Goal: Task Accomplishment & Management: Manage account settings

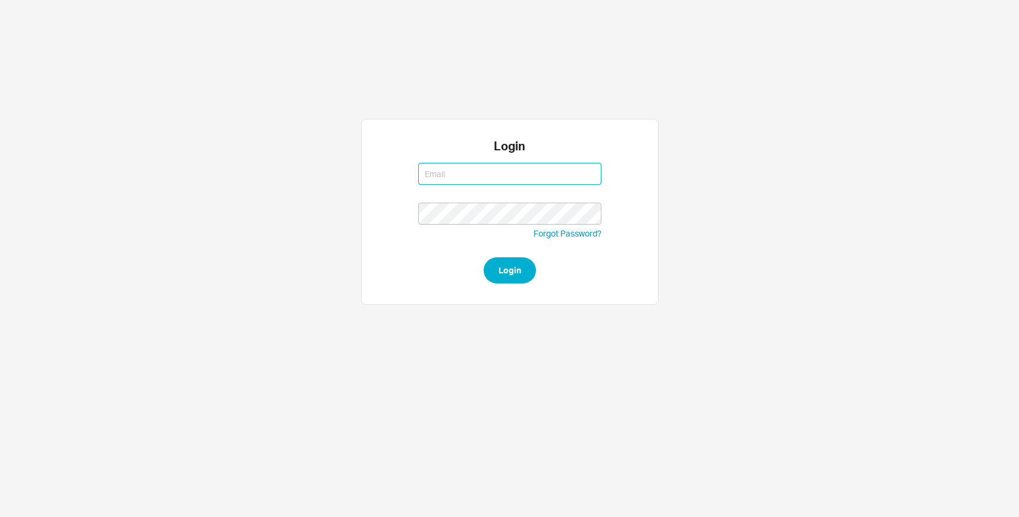
type input "rbleier@qualitybath.com"
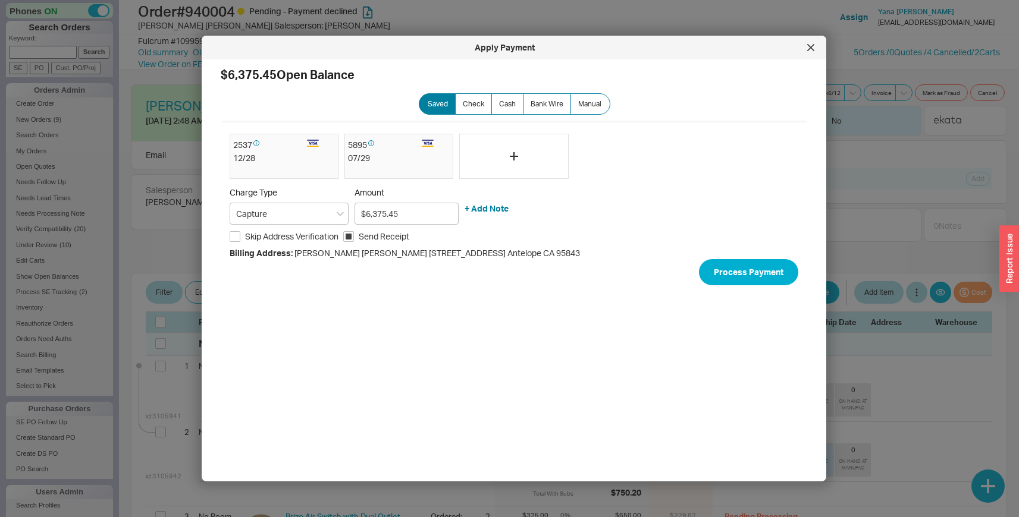
select select "LOW"
click at [803, 51] on div at bounding box center [810, 47] width 19 height 19
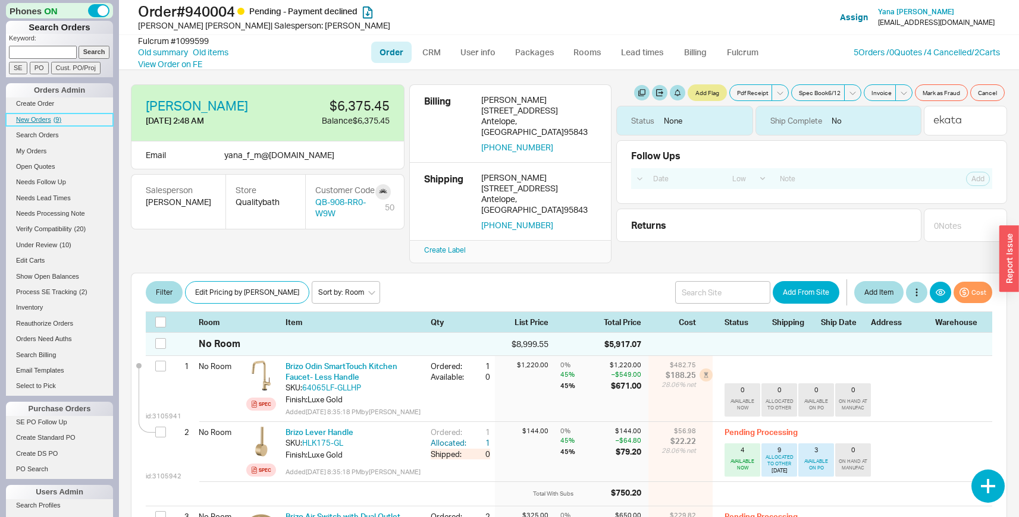
click at [56, 118] on span "( 9 )" at bounding box center [58, 119] width 8 height 7
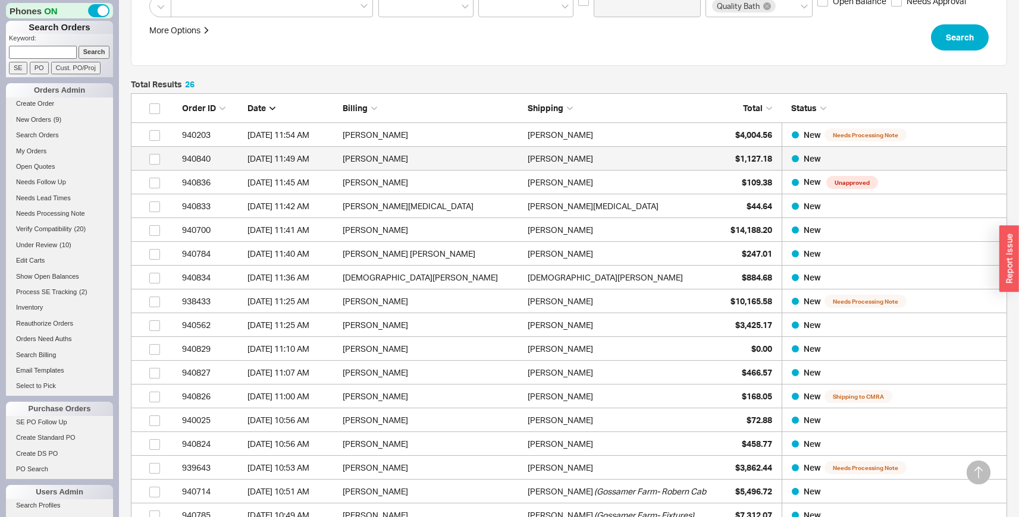
scroll to position [281, 0]
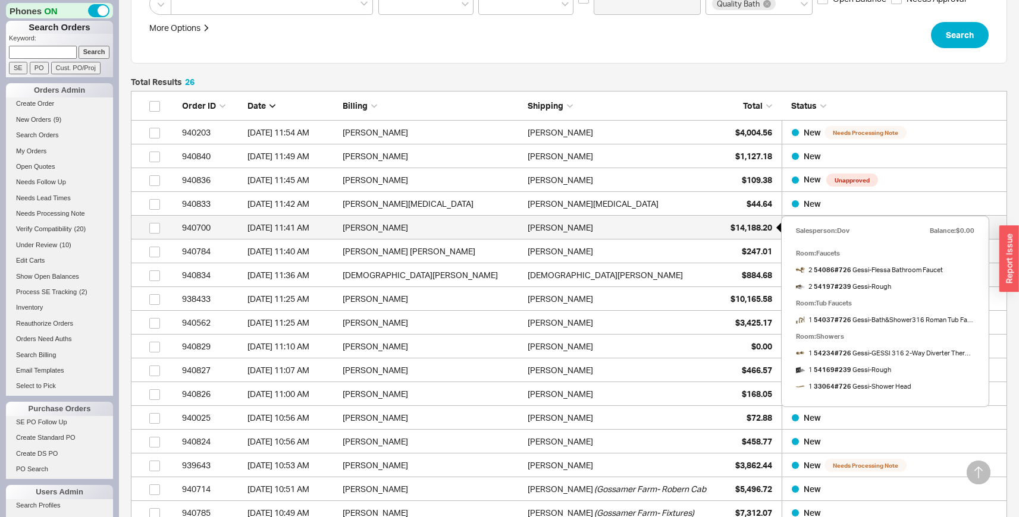
click at [743, 230] on span "$14,188.20" at bounding box center [751, 227] width 42 height 10
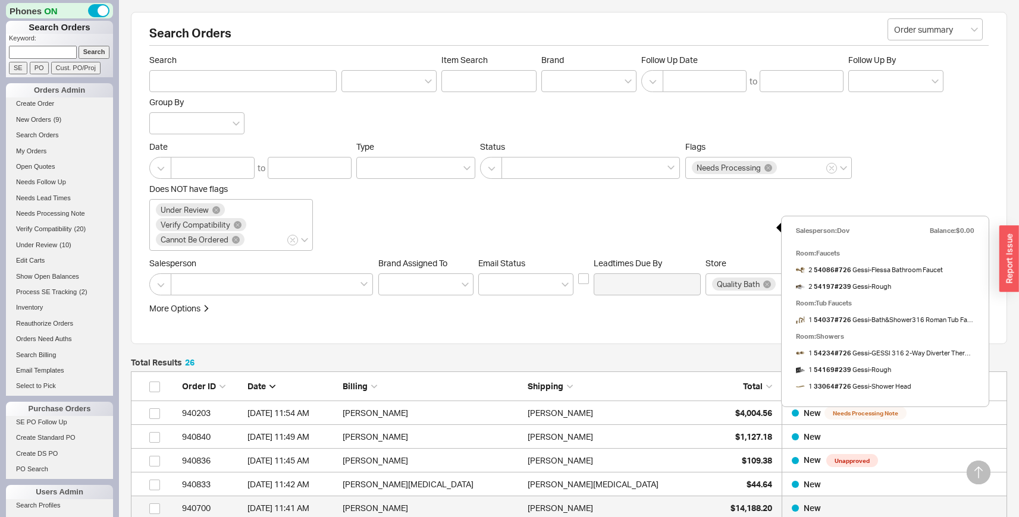
select select "LOW"
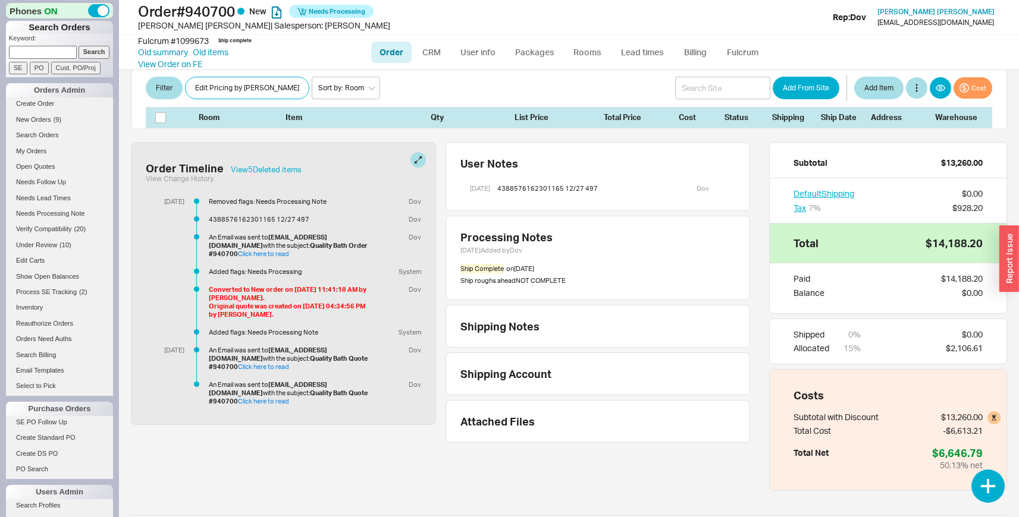
scroll to position [809, 0]
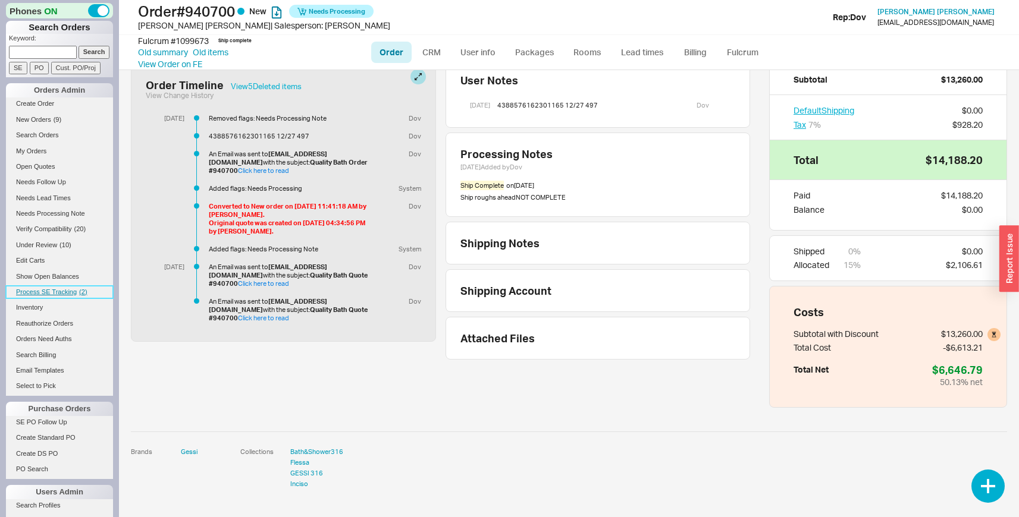
click at [71, 297] on link "Process SE Tracking ( 2 )" at bounding box center [59, 292] width 107 height 12
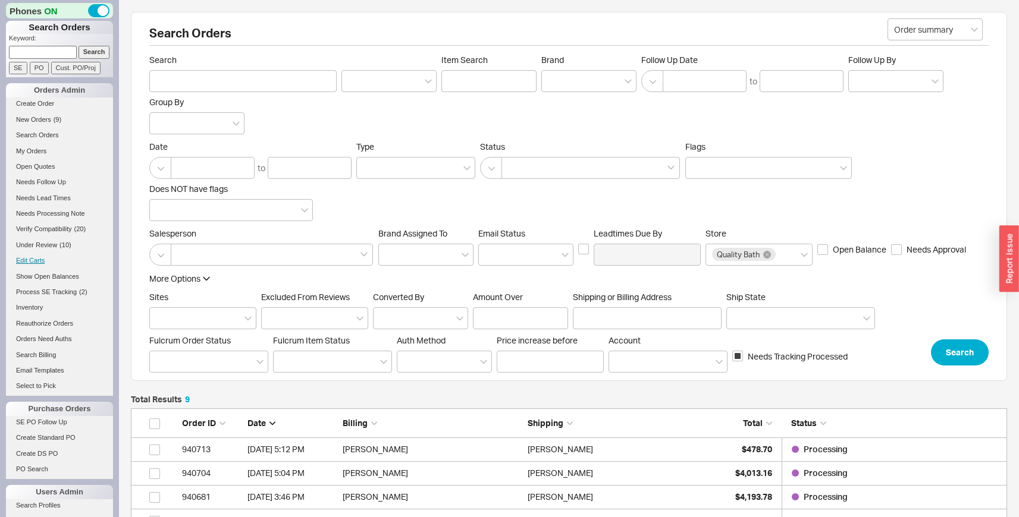
scroll to position [259, 867]
click at [54, 246] on span "Under Review" at bounding box center [36, 244] width 41 height 7
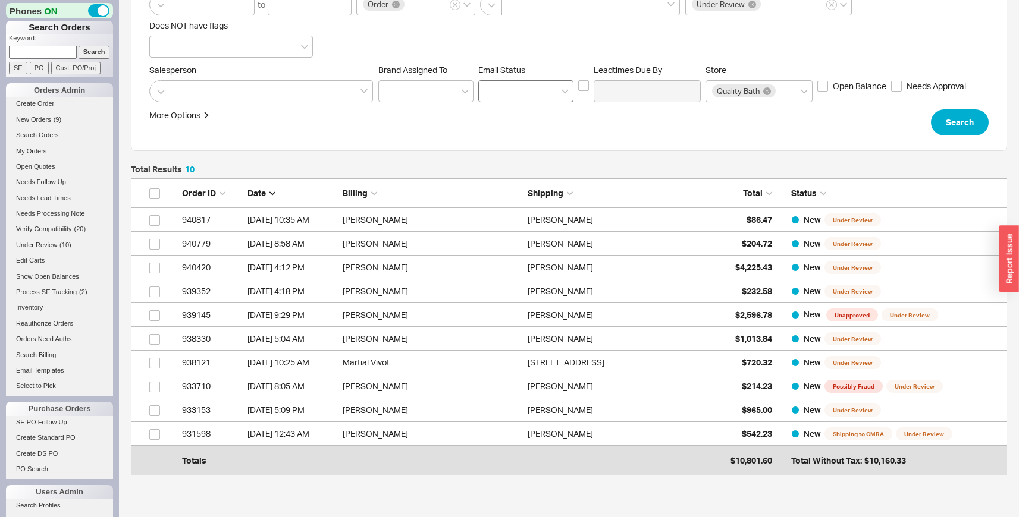
scroll to position [165, 0]
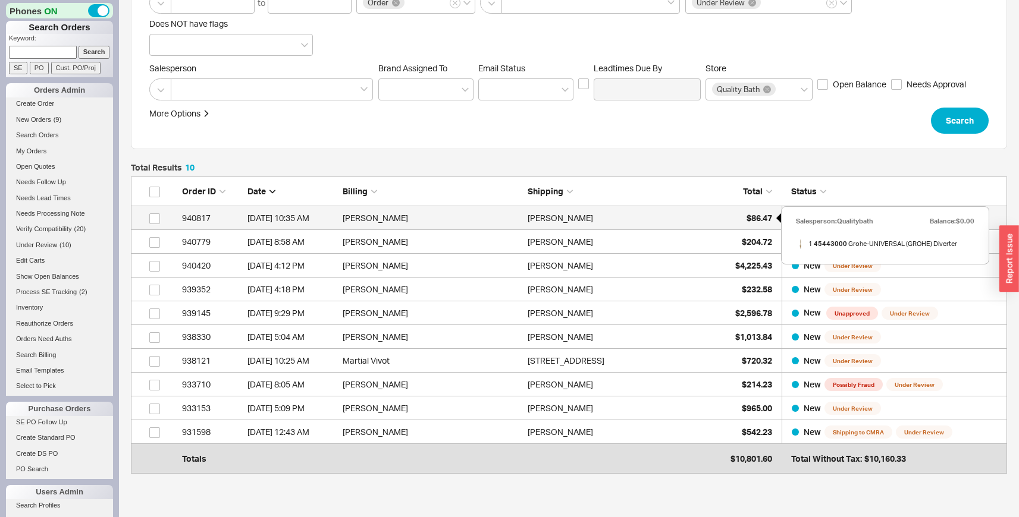
click at [733, 213] on div "$86.47" at bounding box center [741, 218] width 59 height 24
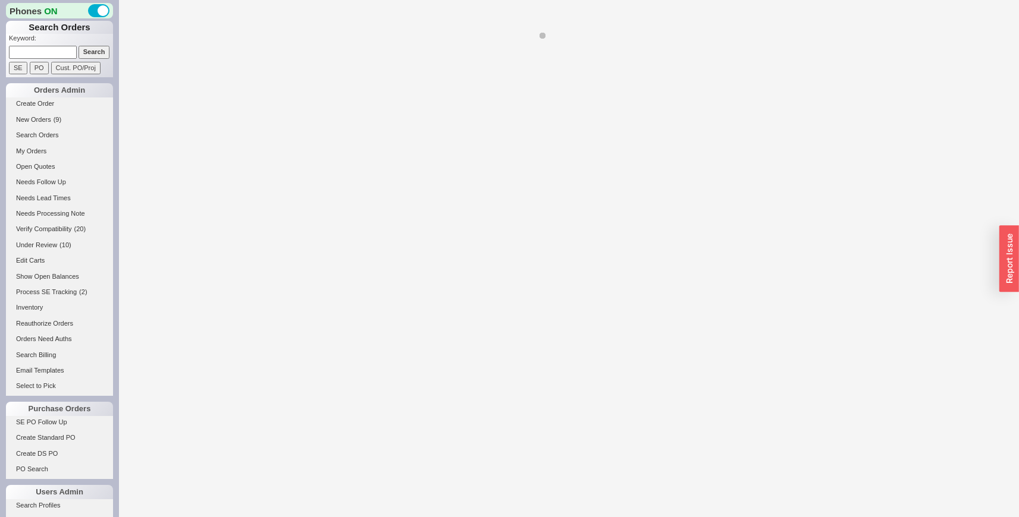
select select "LOW"
